Goal: Book appointment/travel/reservation

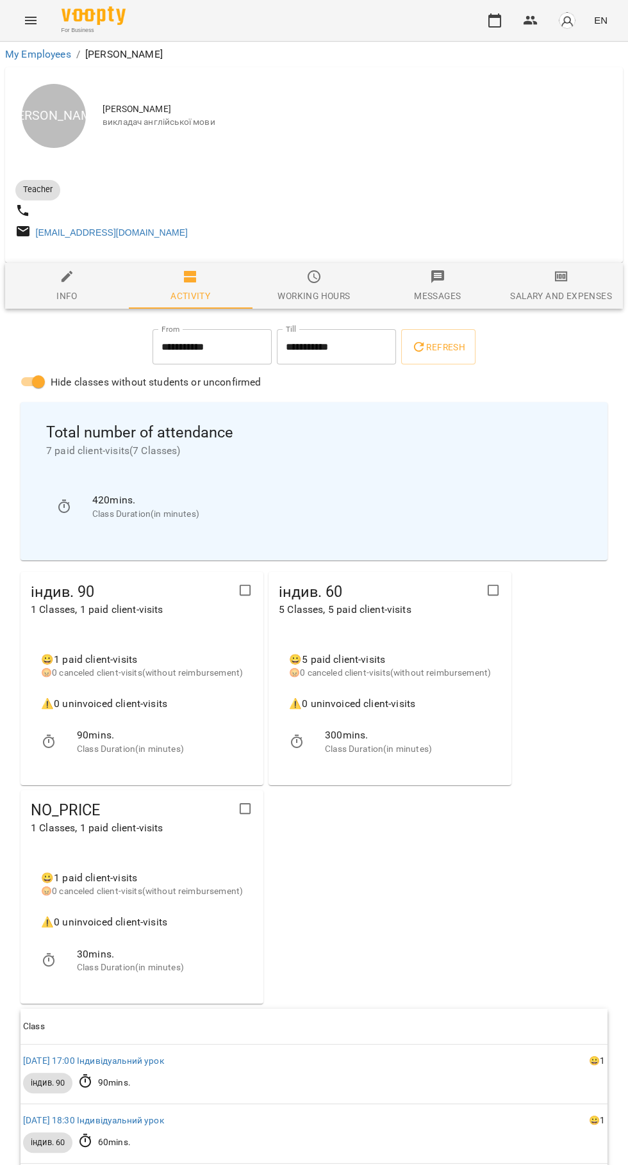
click at [497, 15] on icon "button" at bounding box center [494, 20] width 13 height 14
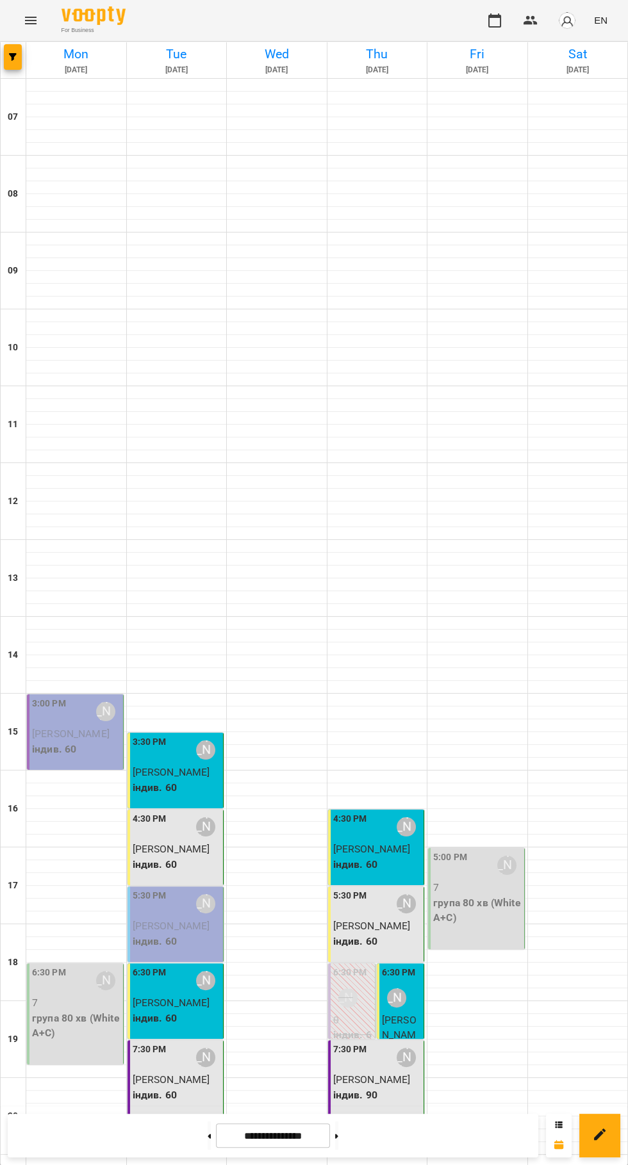
scroll to position [124, 0]
click at [338, 1136] on icon at bounding box center [336, 1136] width 3 height 4
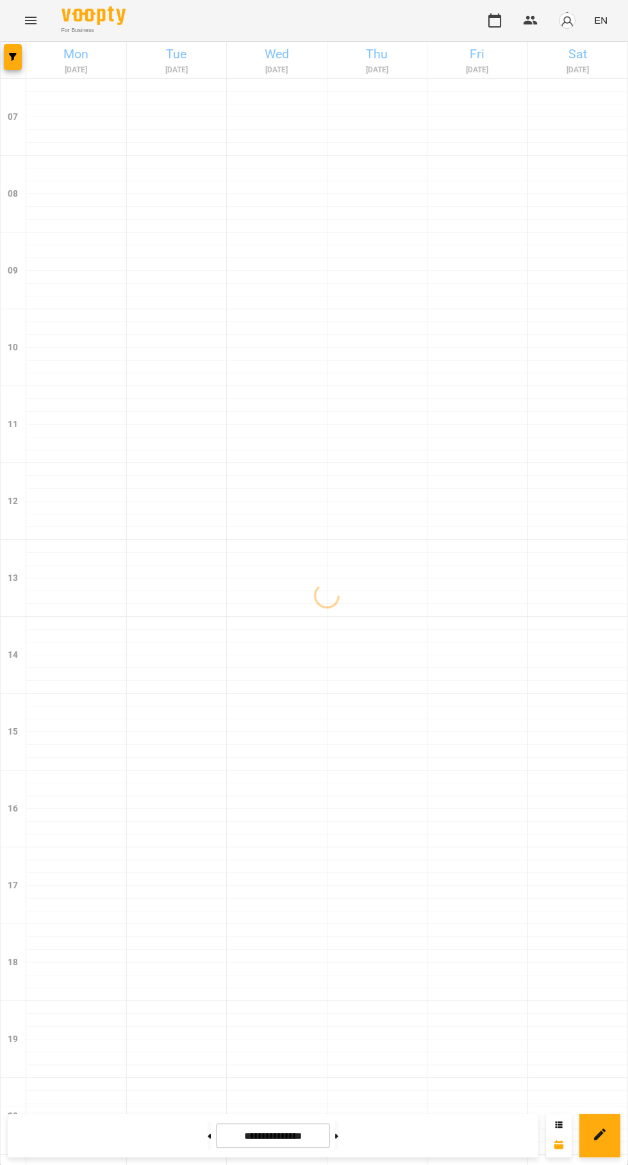
click at [338, 1136] on button at bounding box center [336, 1135] width 3 height 28
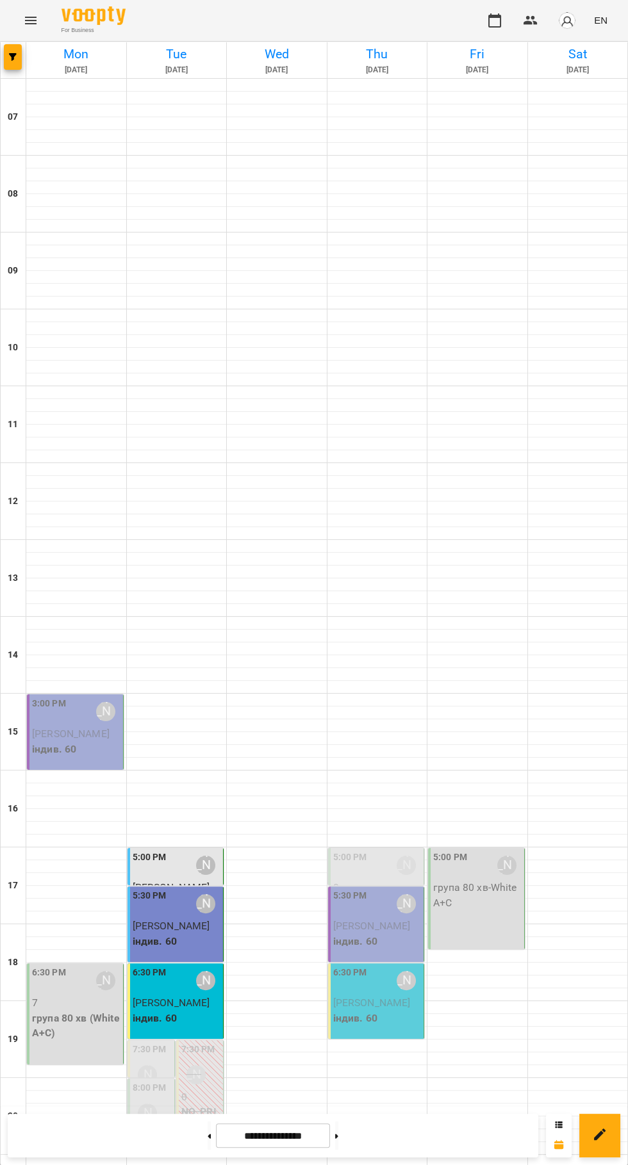
click at [359, 851] on label "5:00 PM" at bounding box center [350, 858] width 34 height 14
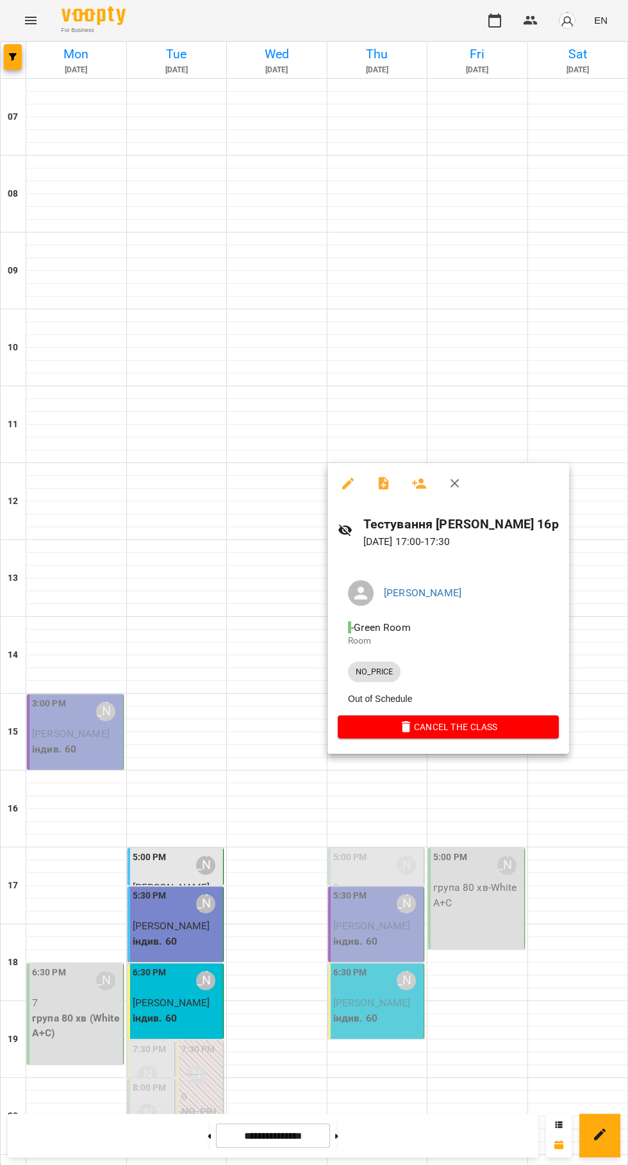
click at [476, 997] on div at bounding box center [314, 582] width 628 height 1165
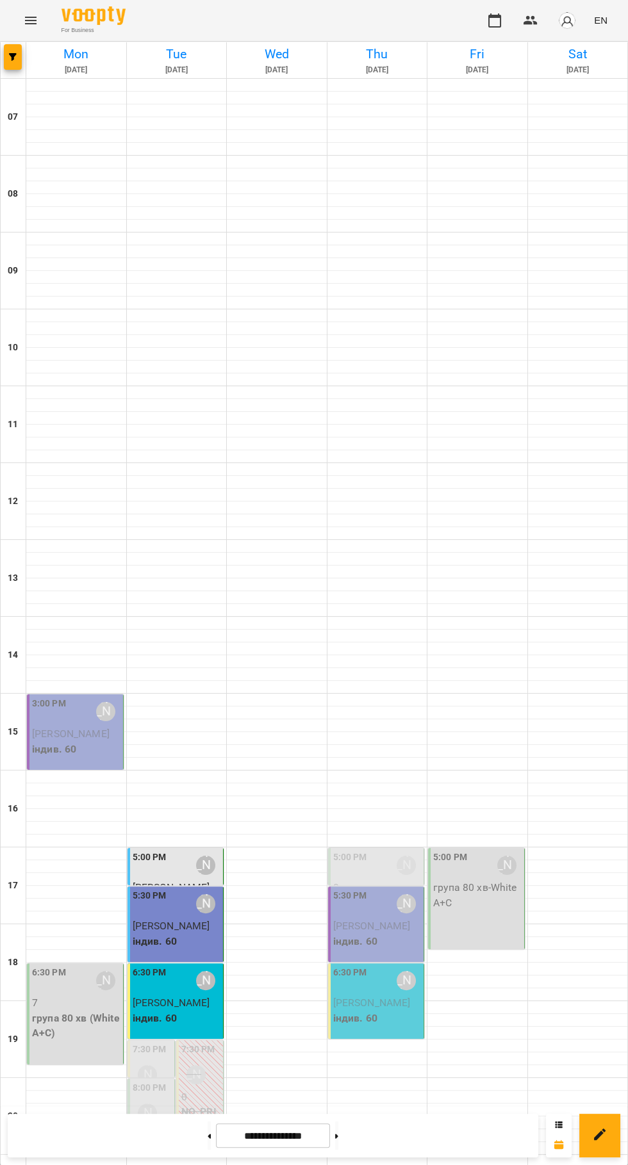
click at [338, 1136] on icon at bounding box center [336, 1136] width 3 height 4
type input "**********"
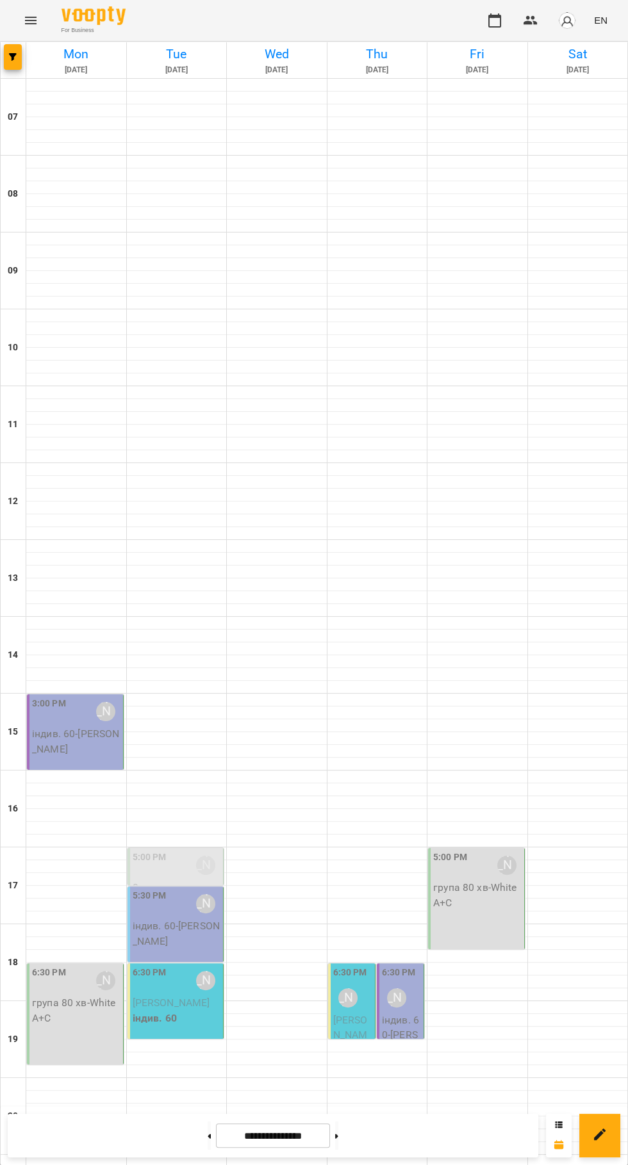
click at [134, 886] on div "5:30 PM [PERSON_NAME] індив. 60 - [PERSON_NAME]" at bounding box center [175, 924] width 97 height 76
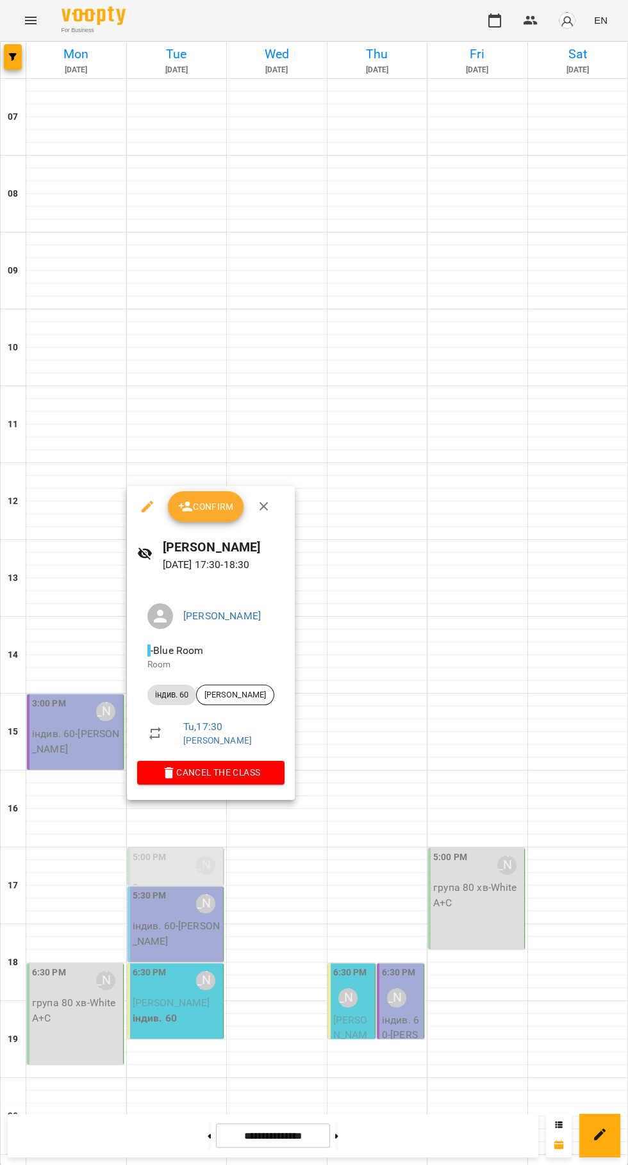
click at [501, 995] on div at bounding box center [314, 582] width 628 height 1165
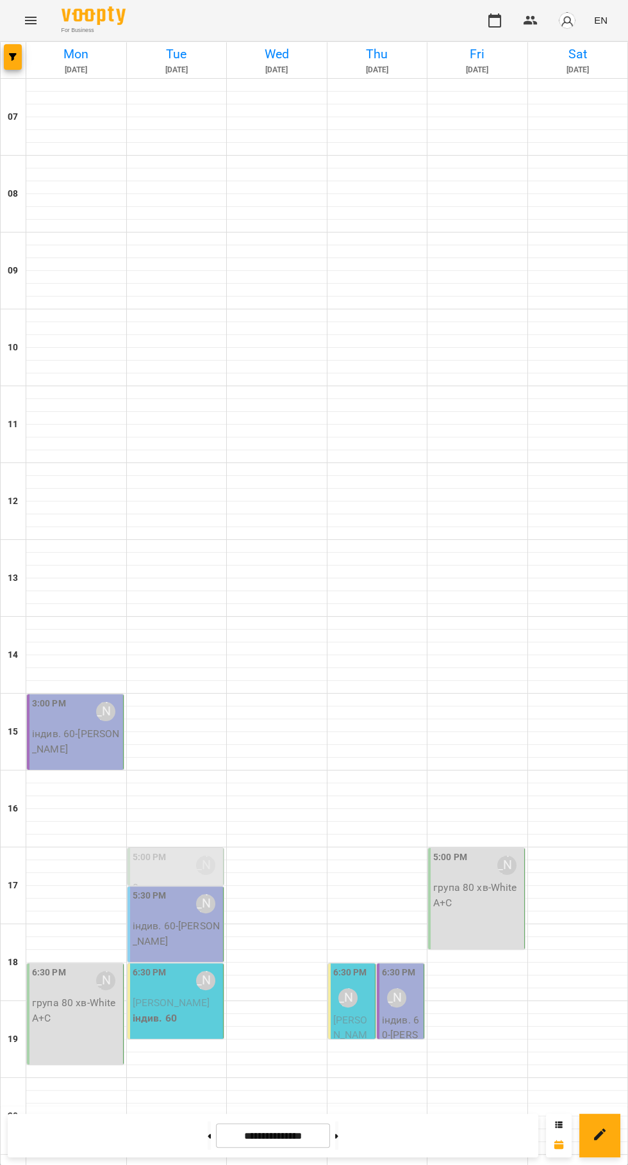
click at [172, 851] on div "5:00 PM [PERSON_NAME]" at bounding box center [177, 865] width 88 height 29
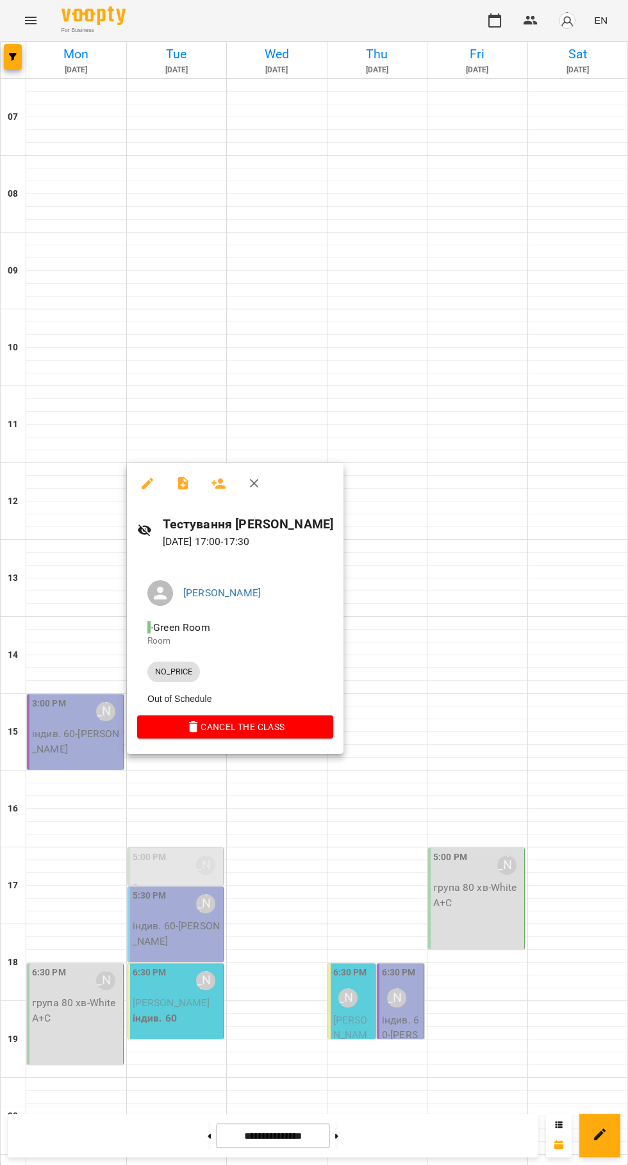
click at [470, 1045] on div at bounding box center [314, 582] width 628 height 1165
